Goal: Obtain resource: Download file/media

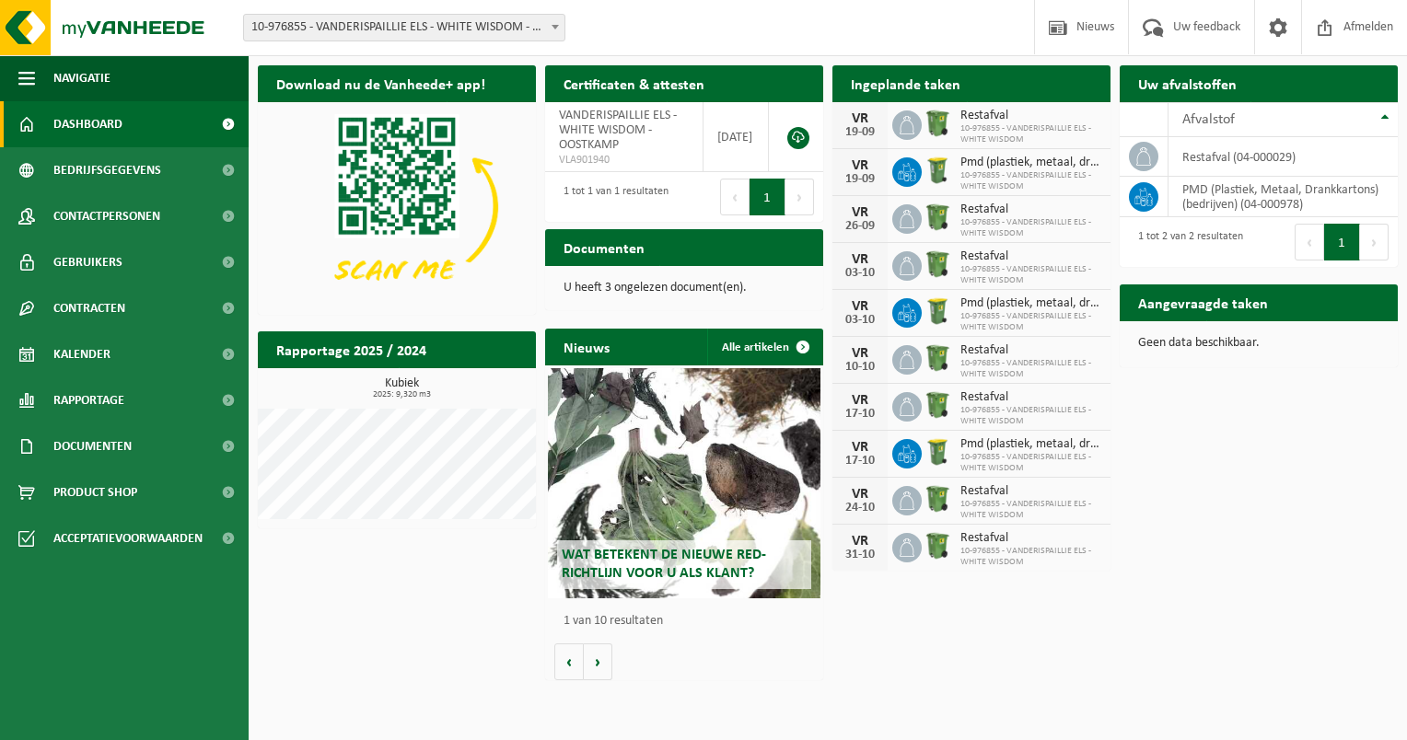
click at [1011, 114] on span "Restafval" at bounding box center [1030, 116] width 141 height 15
click at [600, 285] on p "U heeft 3 ongelezen document(en)." at bounding box center [683, 288] width 241 height 13
click at [610, 250] on h2 "Documenten" at bounding box center [604, 247] width 118 height 36
click at [170, 455] on link "Documenten" at bounding box center [124, 446] width 249 height 46
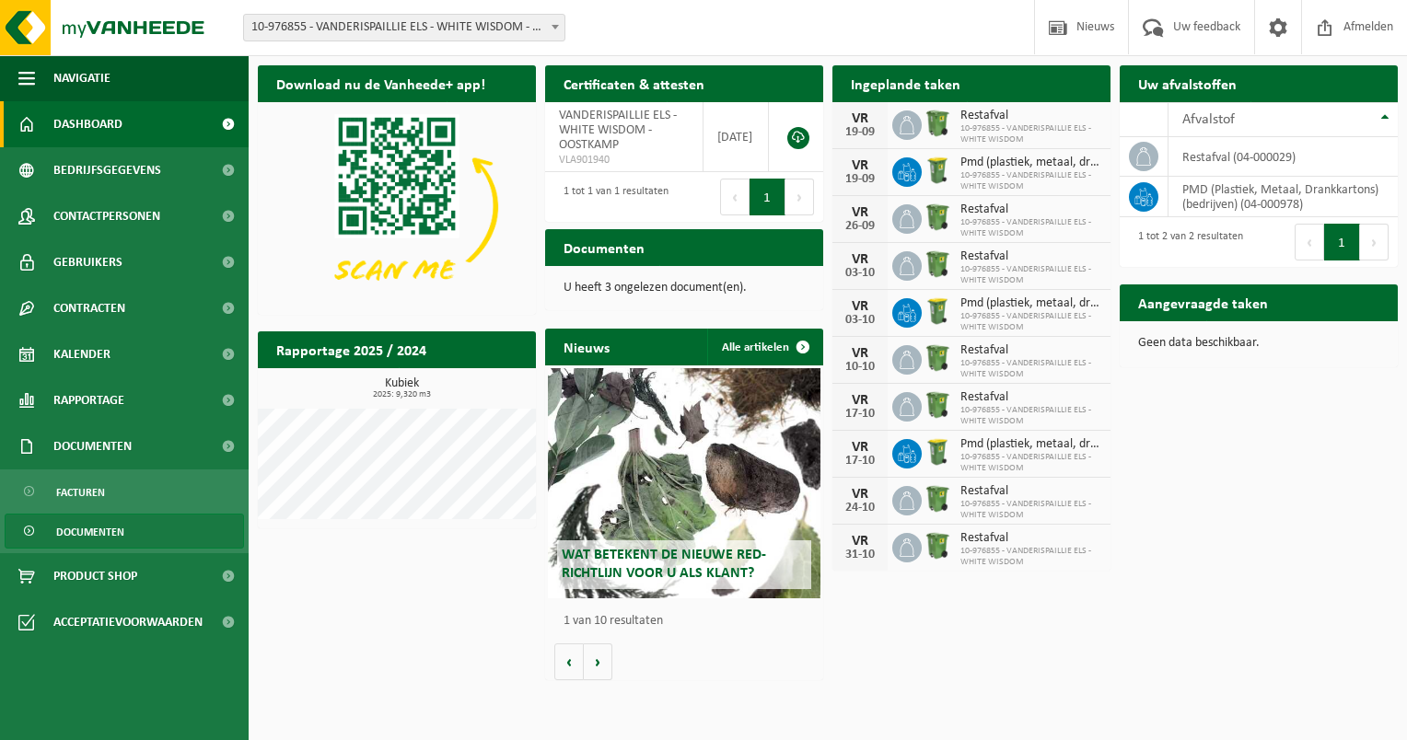
click at [99, 525] on span "Documenten" at bounding box center [90, 532] width 68 height 35
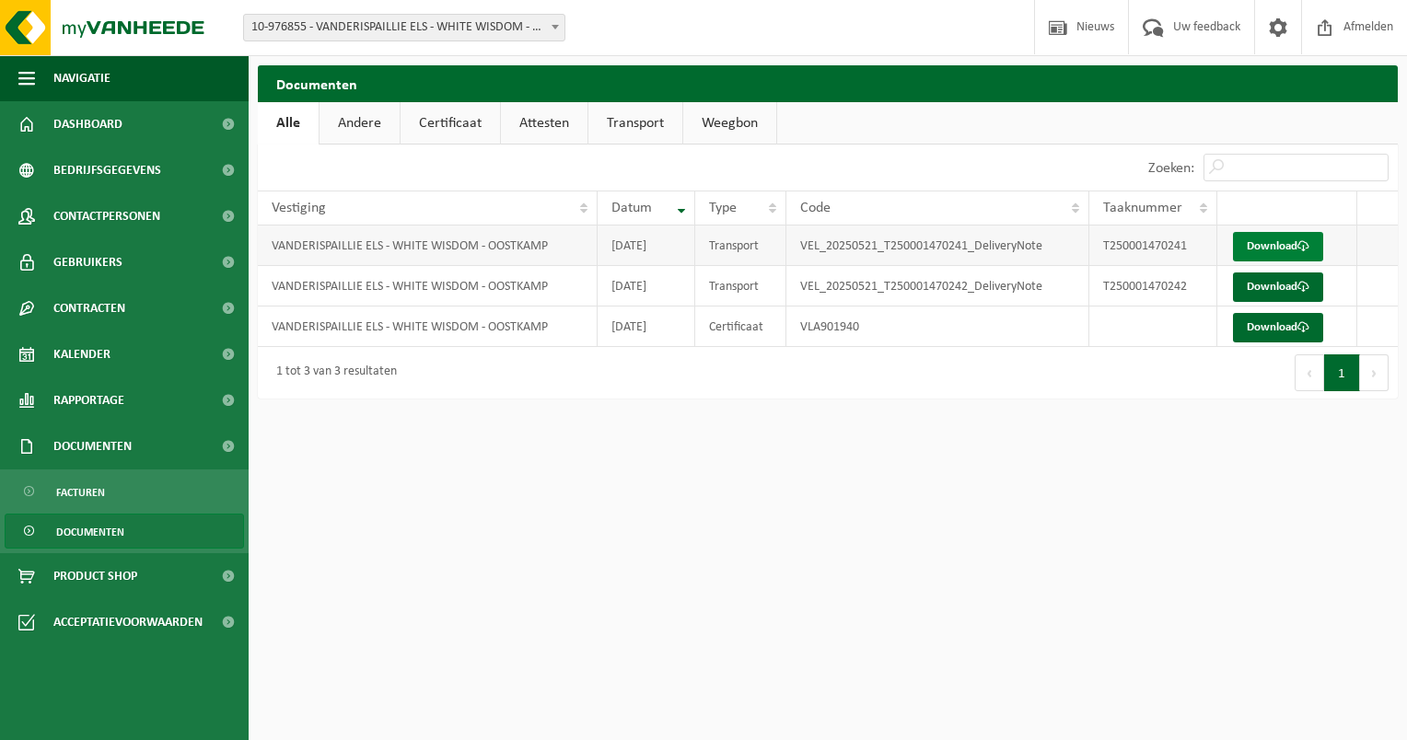
click at [1270, 246] on link "Download" at bounding box center [1278, 246] width 90 height 29
